Goal: Information Seeking & Learning: Learn about a topic

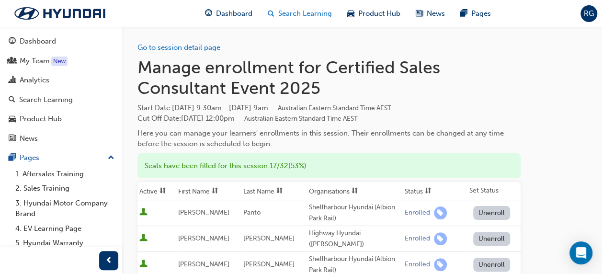
click at [318, 10] on span "Search Learning" at bounding box center [305, 13] width 54 height 11
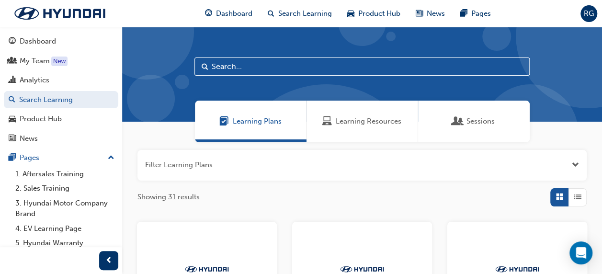
click at [352, 121] on span "Learning Resources" at bounding box center [369, 121] width 66 height 11
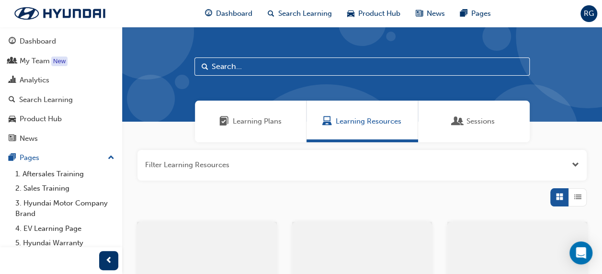
click at [297, 68] on input "text" at bounding box center [361, 66] width 335 height 18
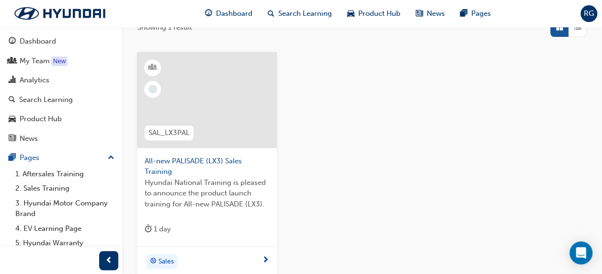
scroll to position [226, 0]
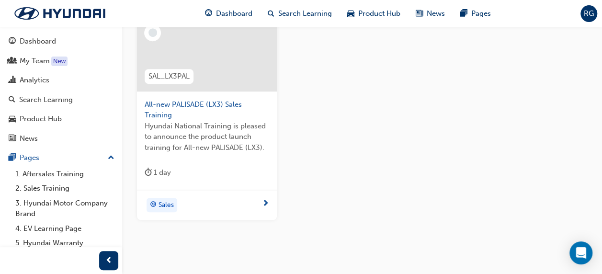
type input "lx3"
click at [265, 200] on span "next-icon" at bounding box center [265, 204] width 7 height 9
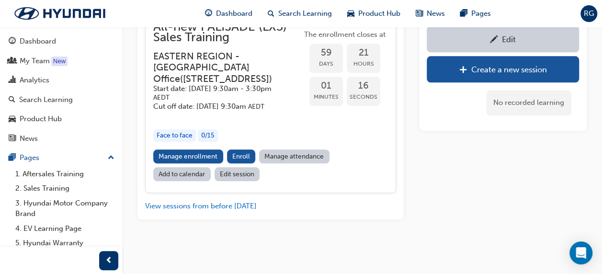
scroll to position [562, 0]
